Goal: Check status

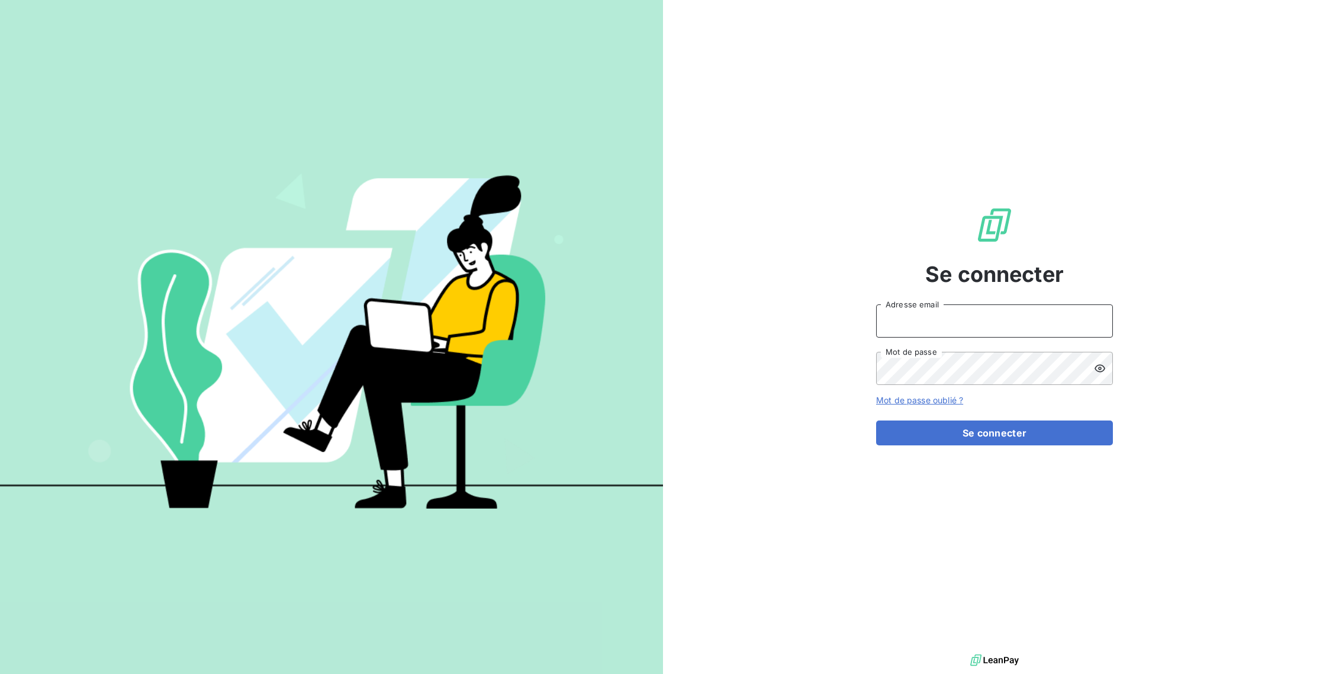
type input "[EMAIL_ADDRESS][DOMAIN_NAME]"
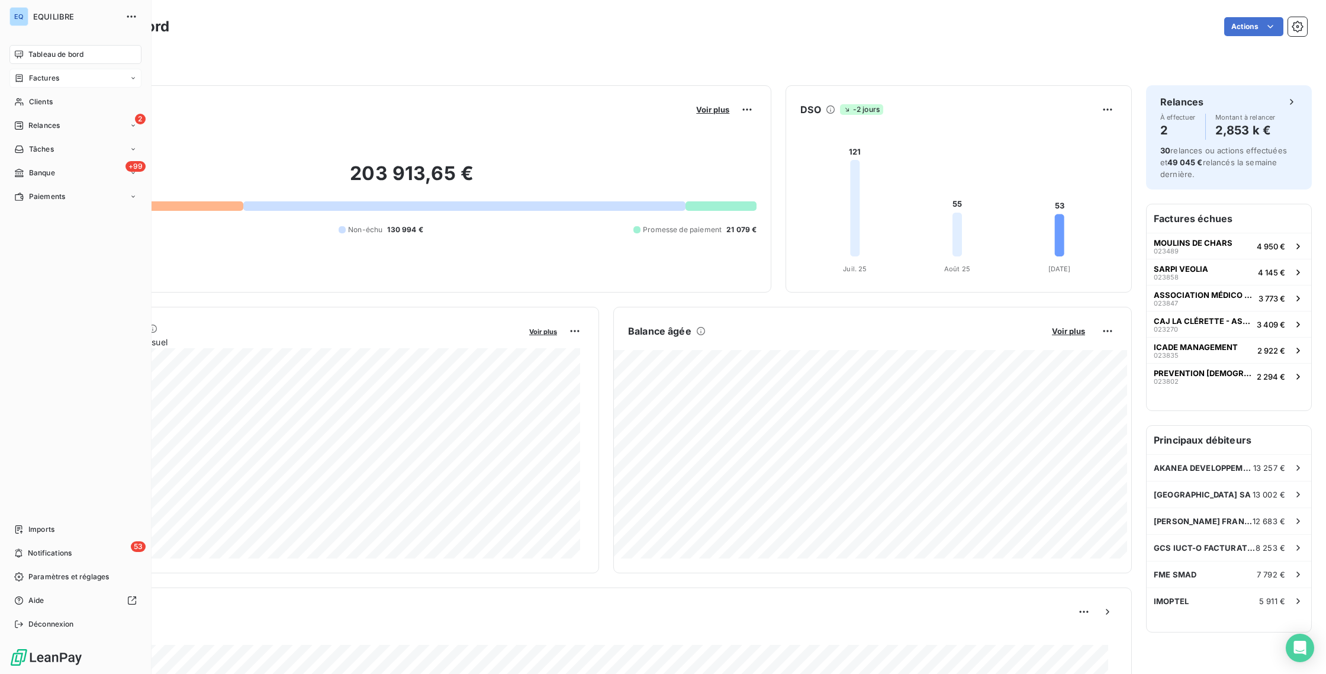
click at [53, 78] on span "Factures" at bounding box center [44, 78] width 30 height 11
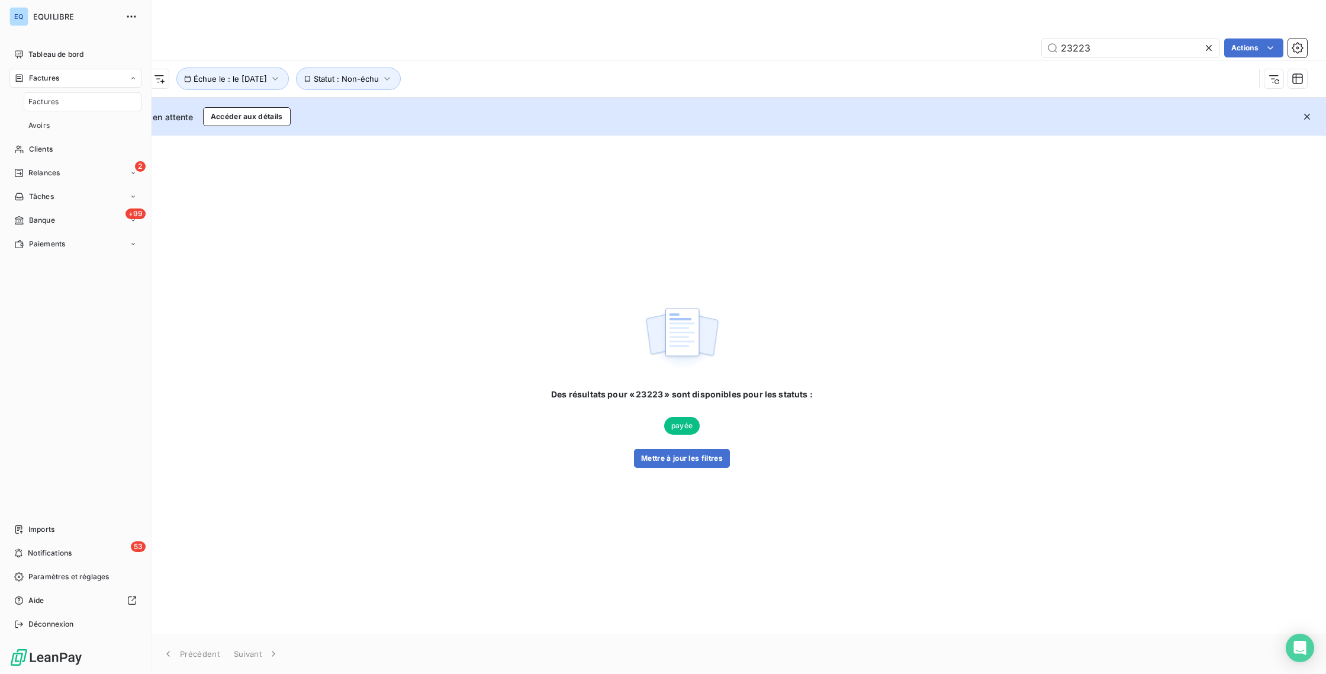
click at [66, 97] on div "Factures" at bounding box center [83, 101] width 118 height 19
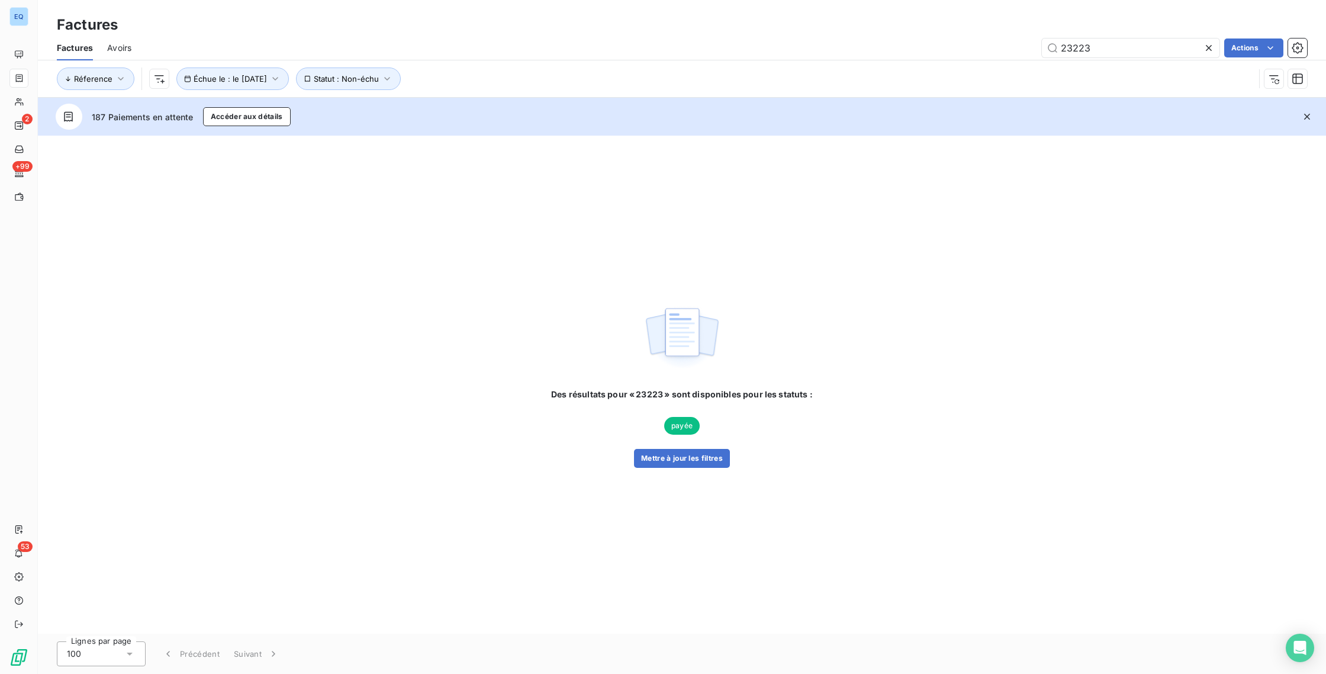
click at [386, 67] on div "Réference Échue le : le [DATE] Statut : Non-échu" at bounding box center [682, 78] width 1250 height 37
click at [379, 77] on span "Statut : Non-échu" at bounding box center [346, 78] width 65 height 9
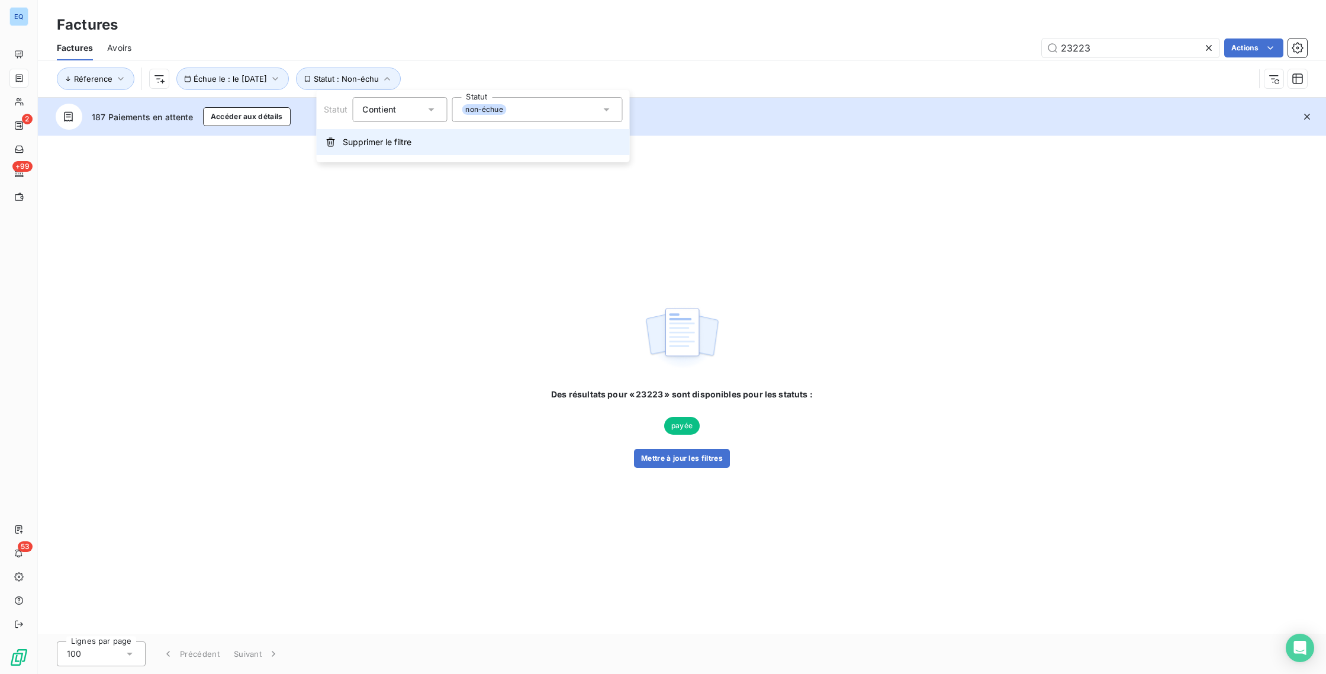
click at [324, 140] on button "Supprimer le filtre" at bounding box center [473, 142] width 313 height 26
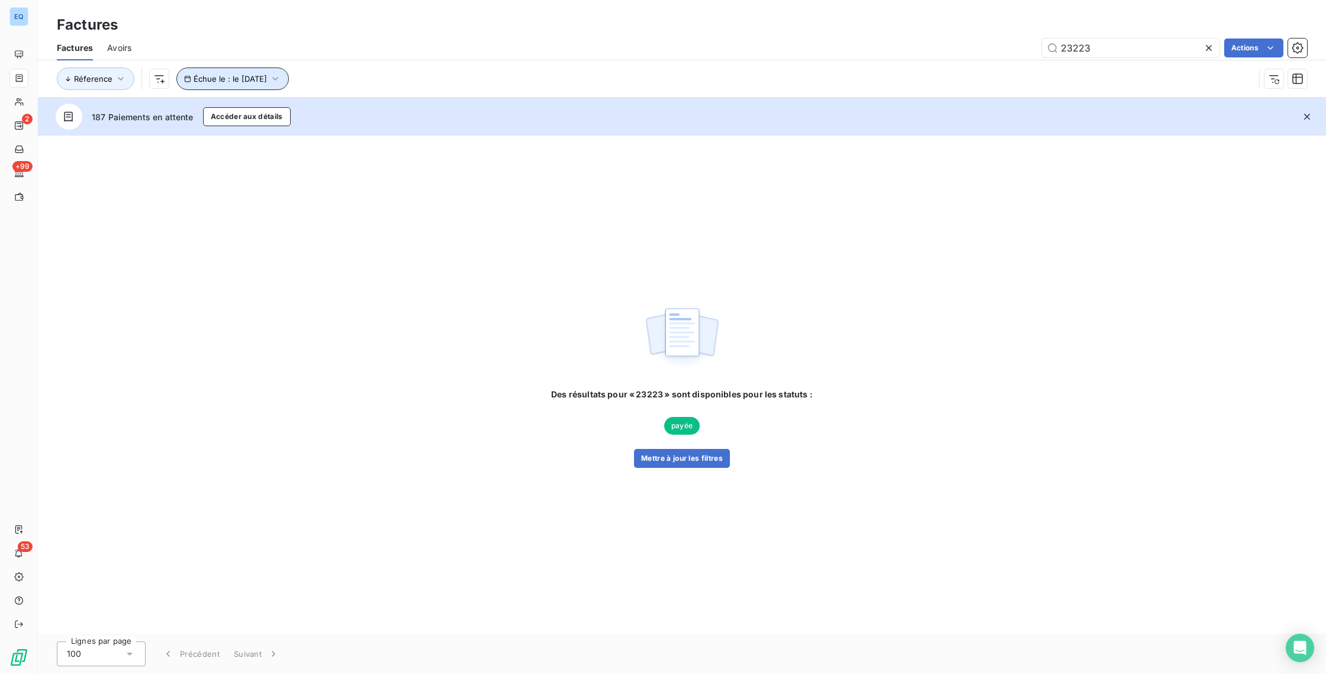
click at [257, 82] on span "Échue le : le [DATE]" at bounding box center [230, 78] width 73 height 9
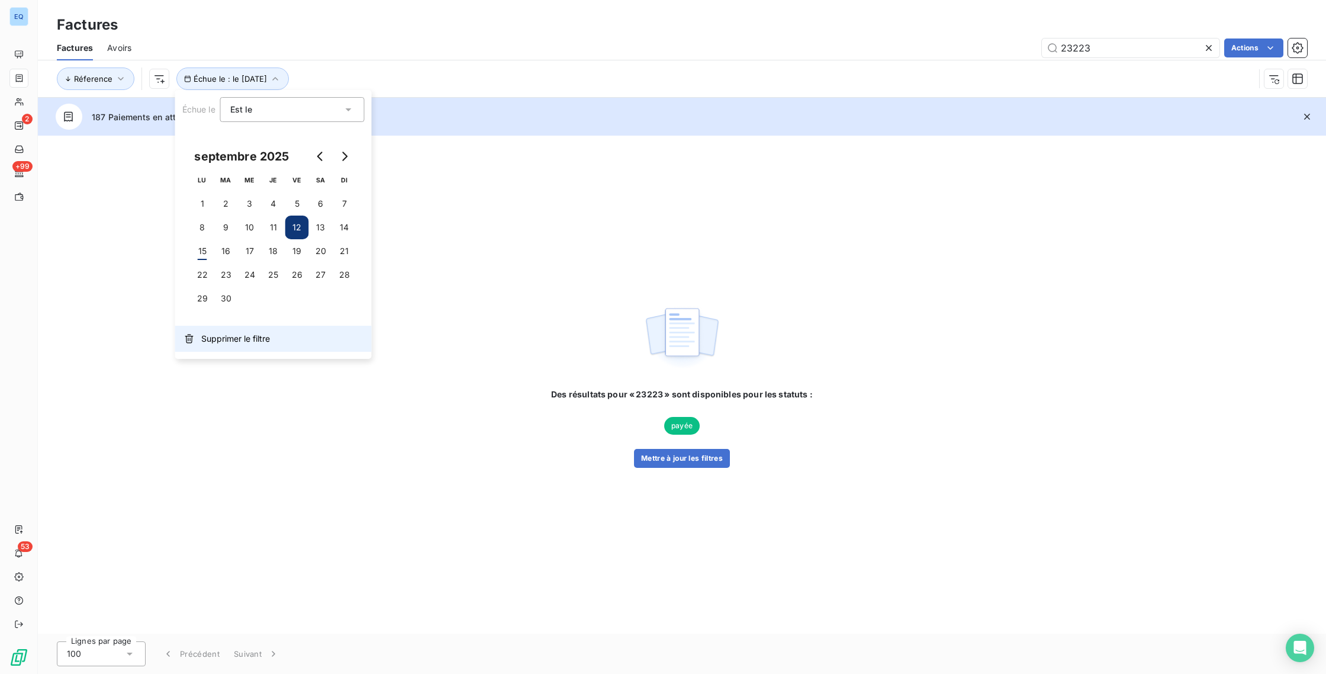
click at [218, 330] on button "Supprimer le filtre" at bounding box center [273, 339] width 197 height 26
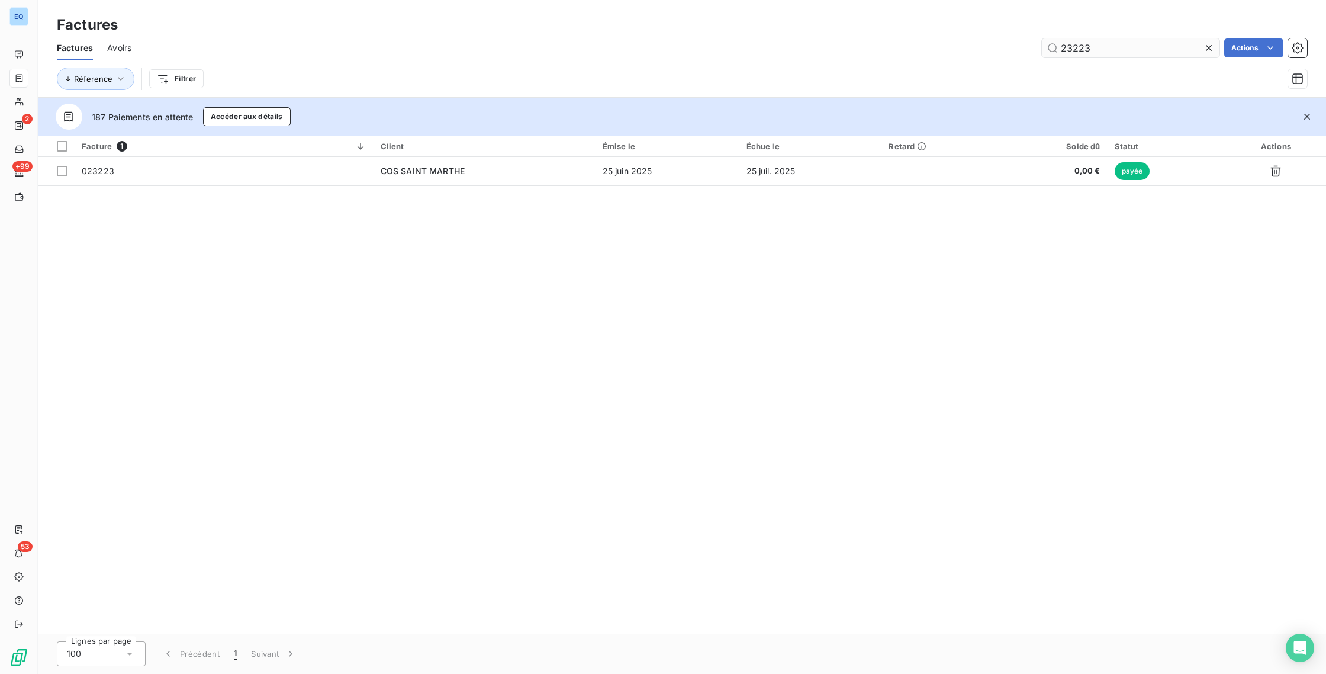
click at [1205, 49] on icon at bounding box center [1209, 48] width 12 height 12
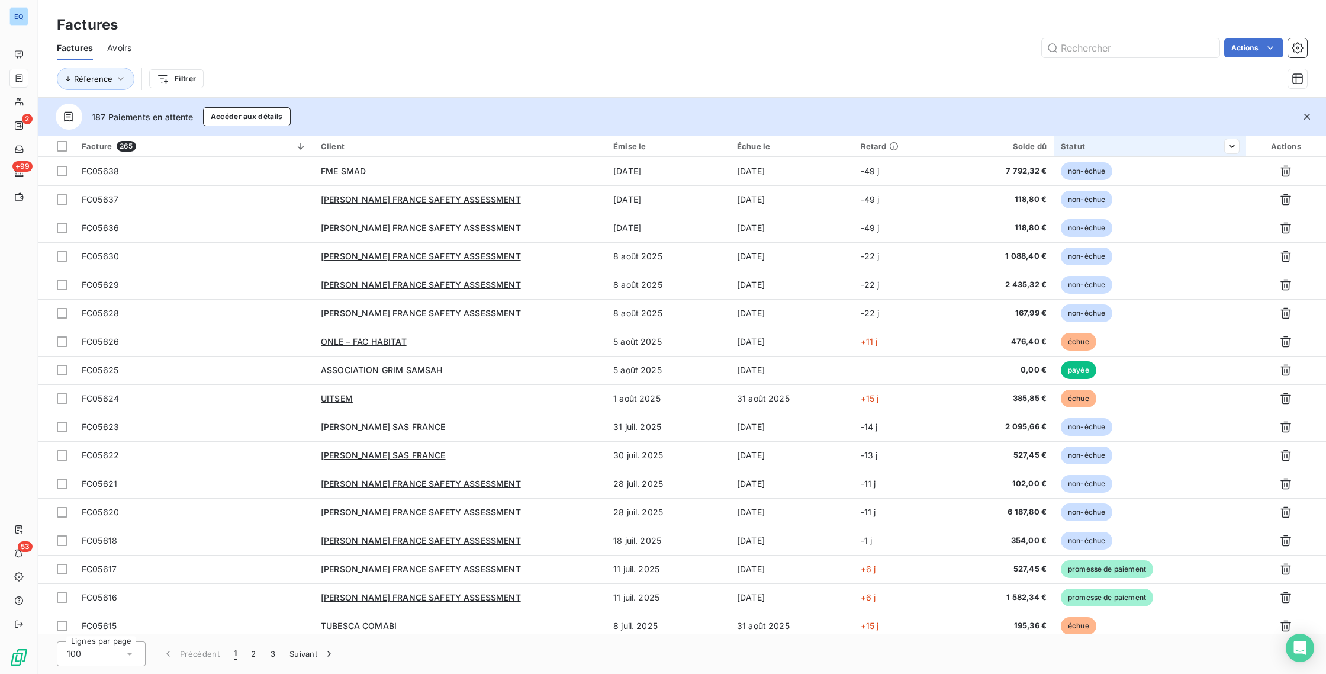
click at [1088, 148] on div "Statut" at bounding box center [1150, 145] width 178 height 9
click at [1095, 178] on div at bounding box center [1144, 177] width 171 height 25
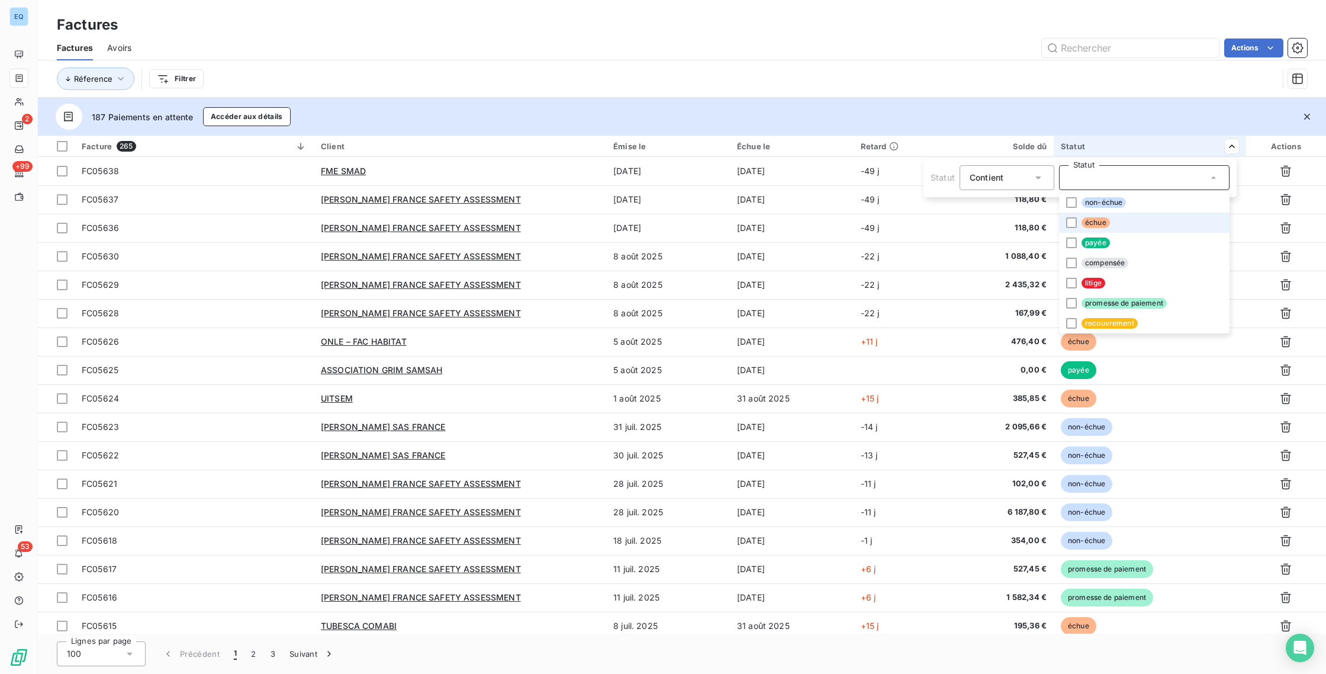
click at [1095, 225] on span "échue" at bounding box center [1096, 222] width 28 height 11
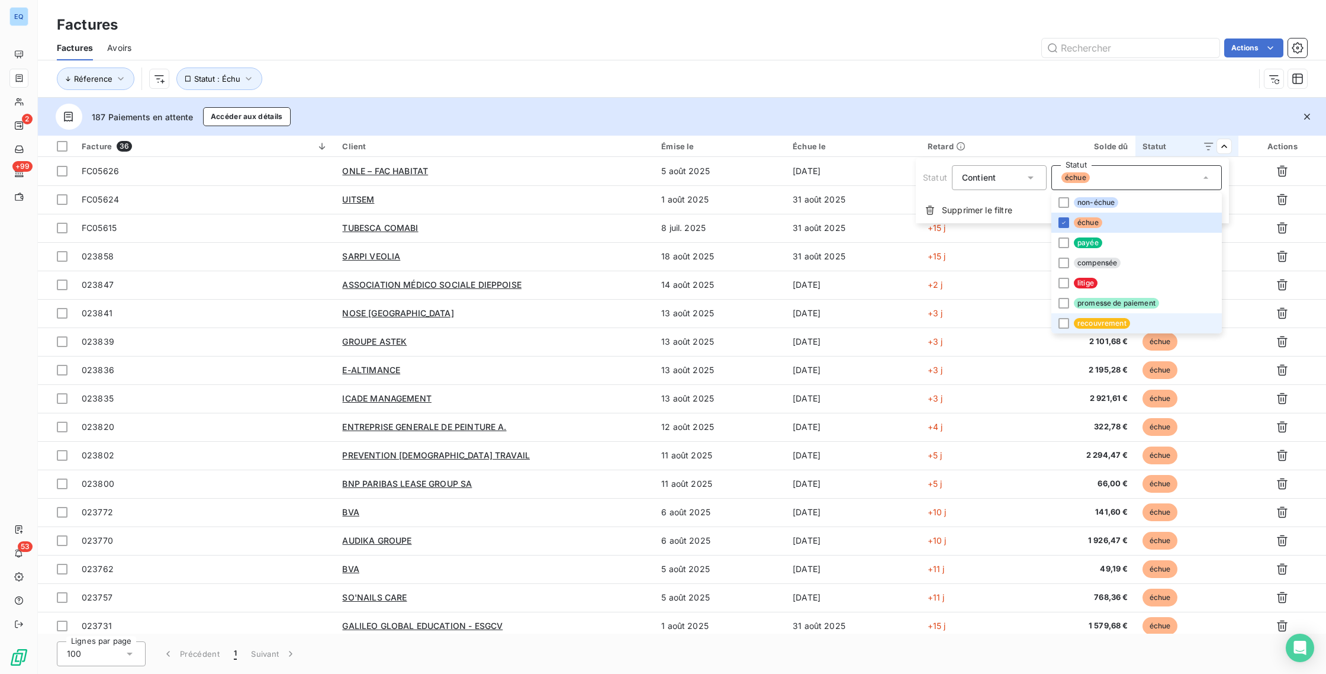
click at [1080, 320] on span "recouvrement" at bounding box center [1102, 323] width 56 height 11
click at [1064, 287] on div at bounding box center [1064, 283] width 11 height 11
click at [1076, 307] on span "promesse de paiement" at bounding box center [1116, 303] width 85 height 11
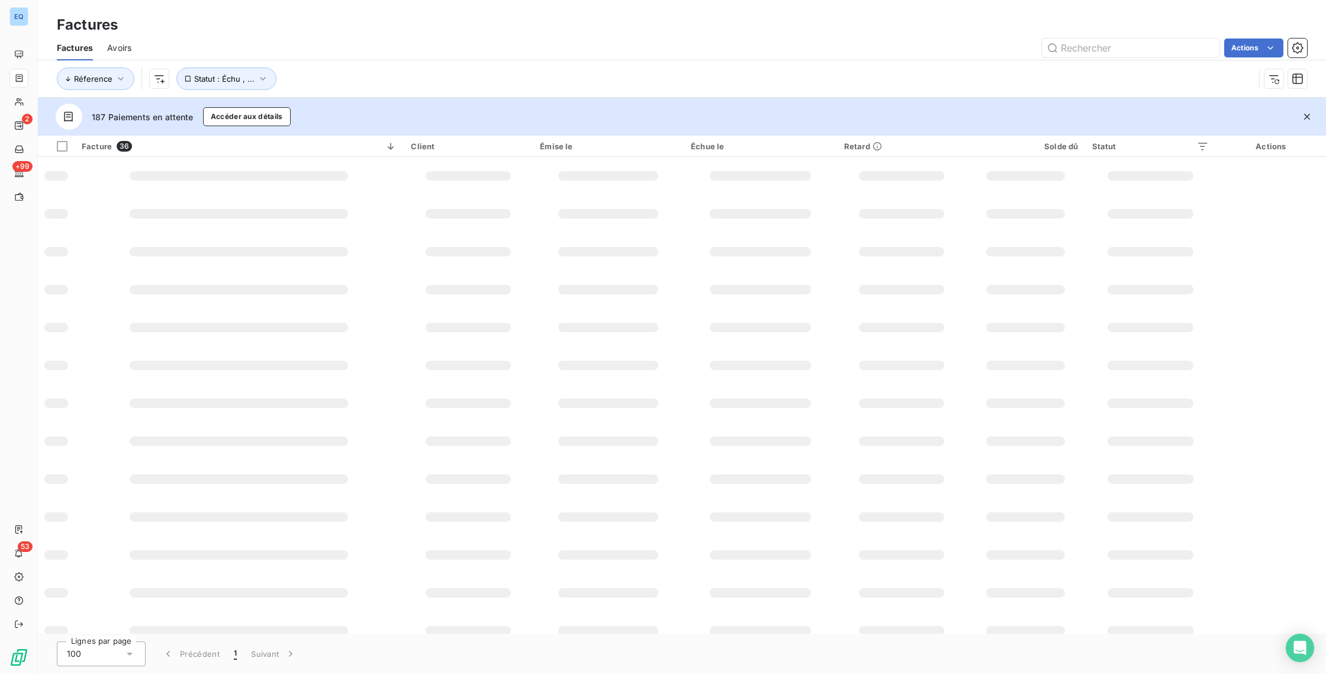
click at [961, 87] on html "EQ 2 +99 53 Factures Factures Avoirs Actions Réference Statut : Échu , ... 187 …" at bounding box center [663, 337] width 1326 height 674
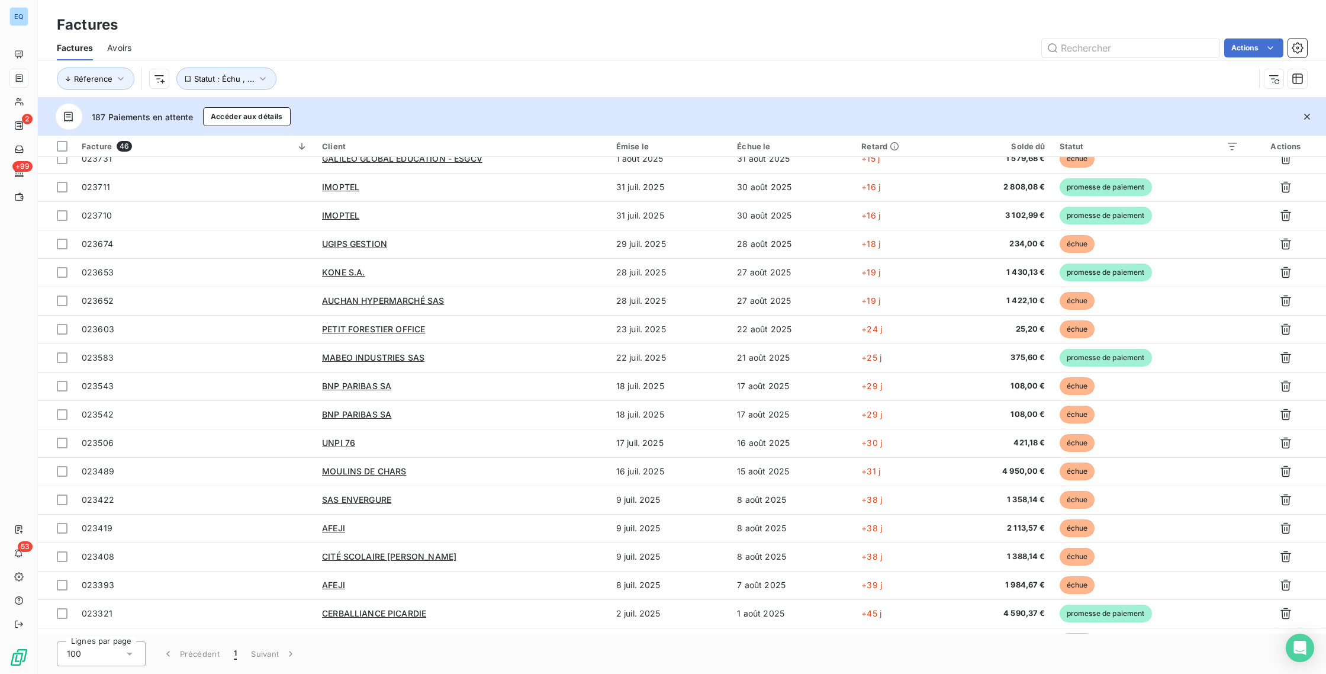
scroll to position [831, 0]
